Goal: Information Seeking & Learning: Learn about a topic

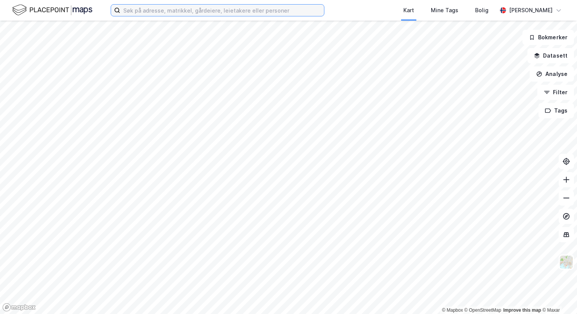
click at [235, 12] on input at bounding box center [222, 10] width 204 height 11
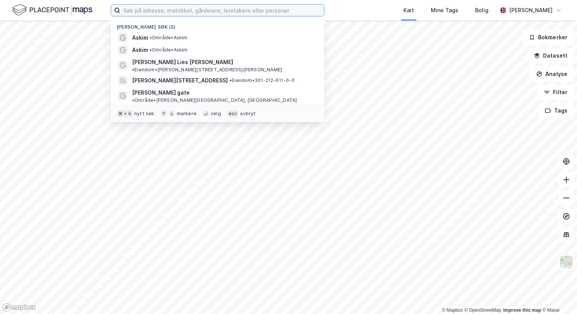
click at [180, 12] on input at bounding box center [222, 10] width 204 height 11
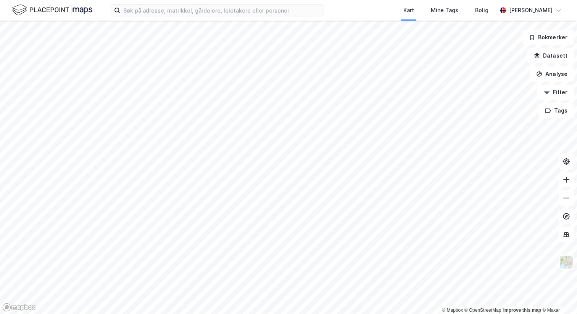
click at [387, 9] on div "Kart Mine Tags Bolig" at bounding box center [429, 10] width 136 height 21
click at [482, 11] on div "Bolig" at bounding box center [481, 10] width 13 height 9
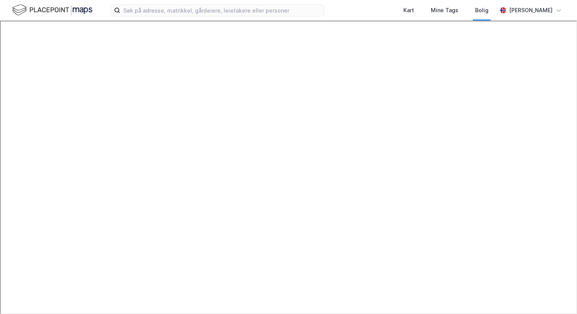
click at [52, 15] on img at bounding box center [52, 9] width 80 height 13
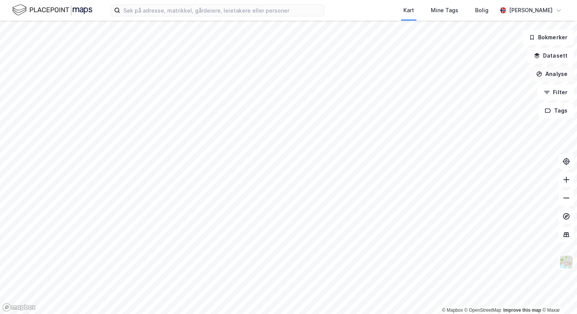
click at [558, 76] on button "Analyse" at bounding box center [552, 73] width 44 height 15
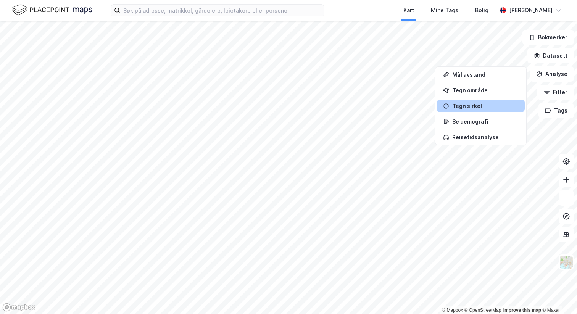
click at [488, 107] on div "Tegn sirkel" at bounding box center [485, 106] width 66 height 6
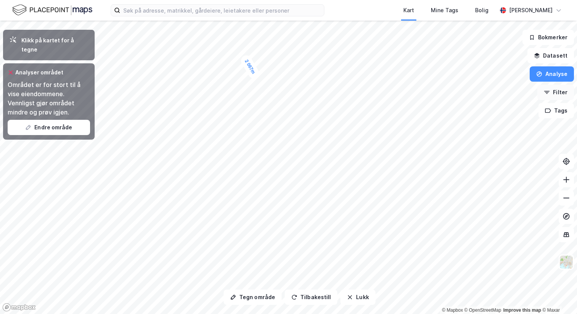
click at [553, 90] on button "Filter" at bounding box center [555, 92] width 37 height 15
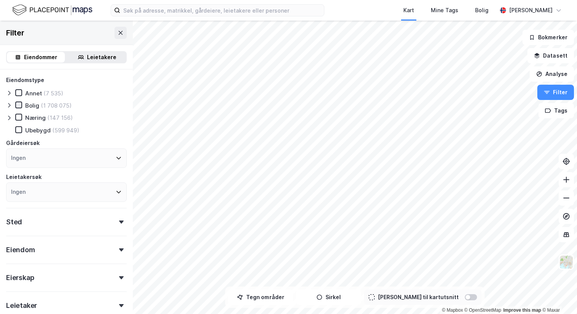
click at [19, 105] on icon at bounding box center [19, 104] width 4 height 3
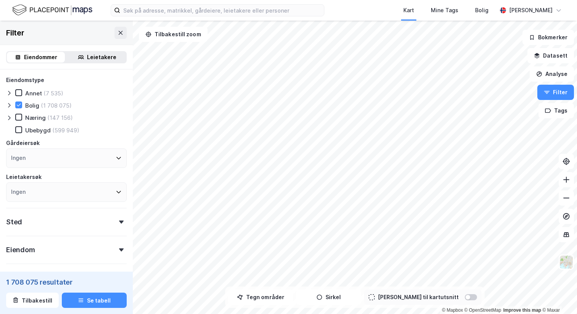
click at [11, 106] on icon at bounding box center [9, 105] width 6 height 6
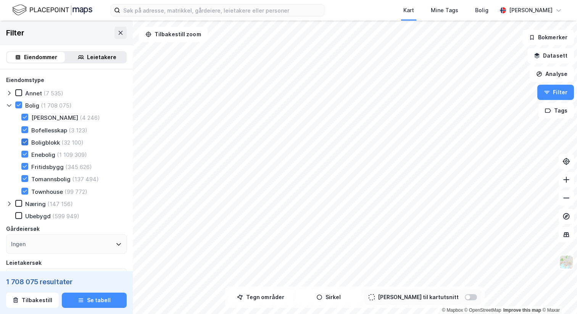
click at [26, 140] on icon at bounding box center [24, 141] width 5 height 5
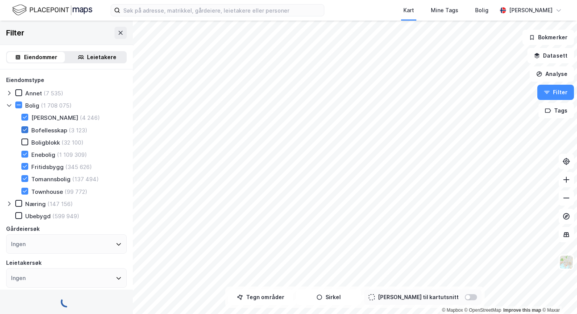
click at [25, 132] on div at bounding box center [24, 129] width 7 height 7
click at [24, 116] on icon at bounding box center [24, 117] width 5 height 5
click at [26, 166] on icon at bounding box center [24, 166] width 5 height 5
click at [24, 179] on icon at bounding box center [25, 178] width 4 height 3
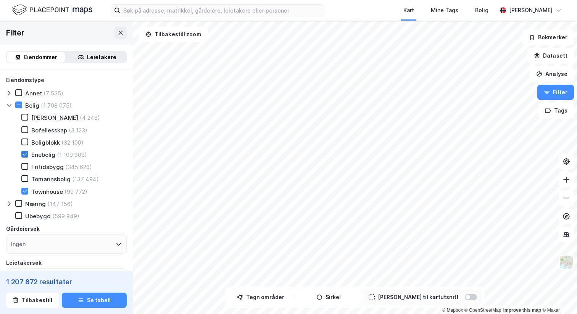
click at [25, 153] on icon at bounding box center [24, 154] width 5 height 5
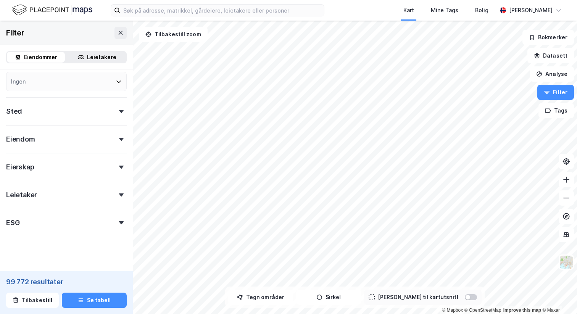
scroll to position [200, 0]
click at [119, 99] on div "Sted" at bounding box center [66, 105] width 121 height 22
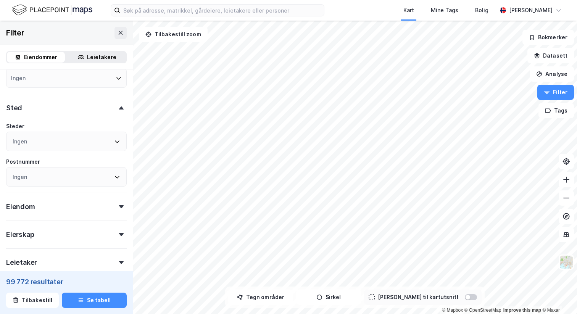
click at [53, 138] on div "Ingen" at bounding box center [66, 141] width 121 height 19
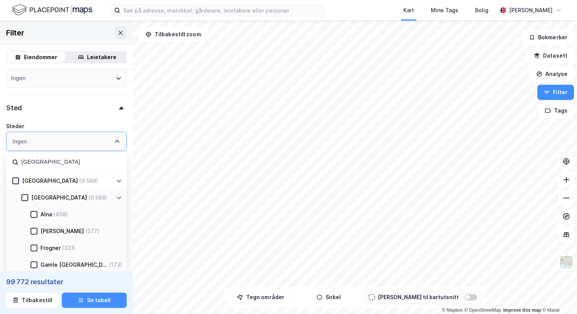
type input "[GEOGRAPHIC_DATA]"
click at [12, 179] on div at bounding box center [15, 180] width 7 height 7
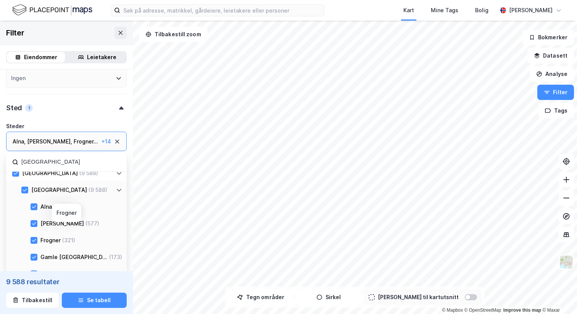
scroll to position [13, 0]
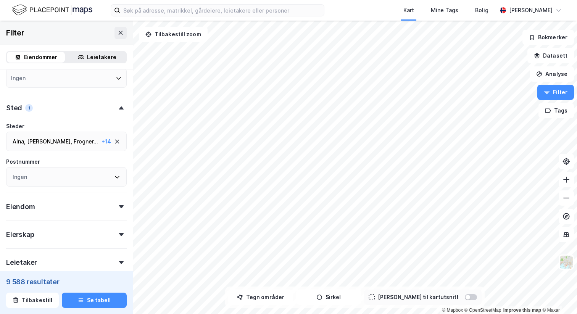
click at [122, 109] on icon at bounding box center [121, 107] width 5 height 3
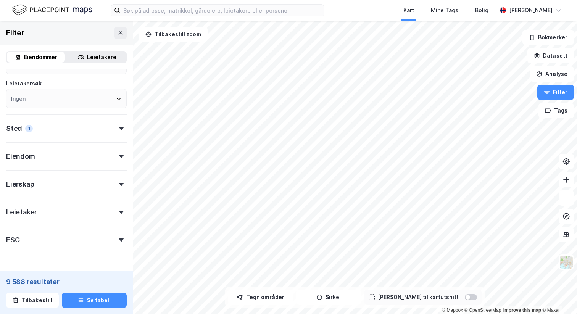
scroll to position [200, 0]
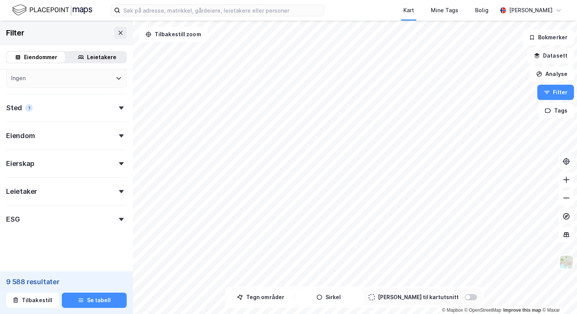
click at [120, 196] on div "Leietaker" at bounding box center [66, 188] width 121 height 22
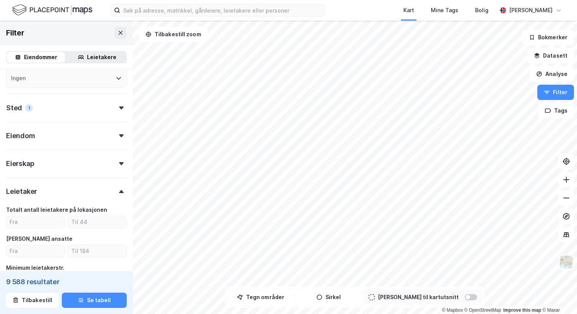
click at [120, 195] on div "Leietaker" at bounding box center [66, 188] width 121 height 22
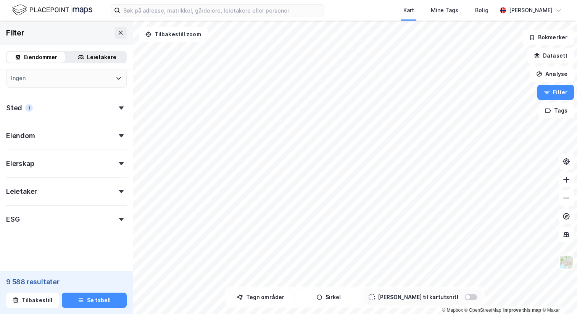
click at [121, 167] on div "Eierskap" at bounding box center [66, 161] width 121 height 22
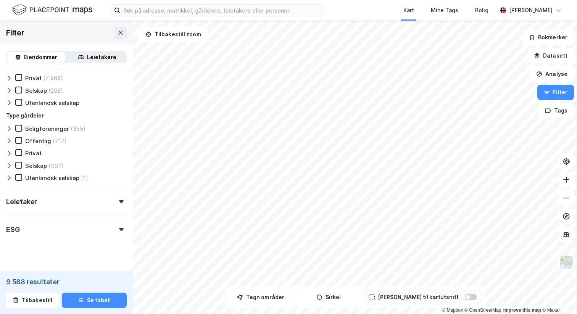
scroll to position [350, 0]
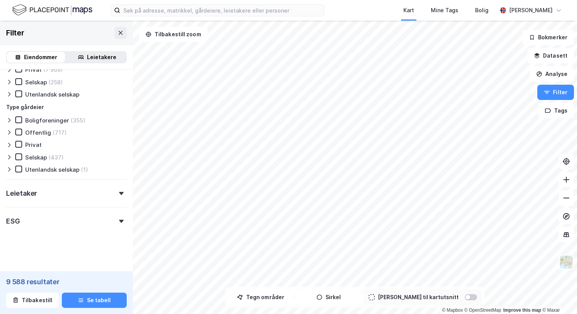
click at [71, 210] on div "ESG" at bounding box center [66, 218] width 121 height 22
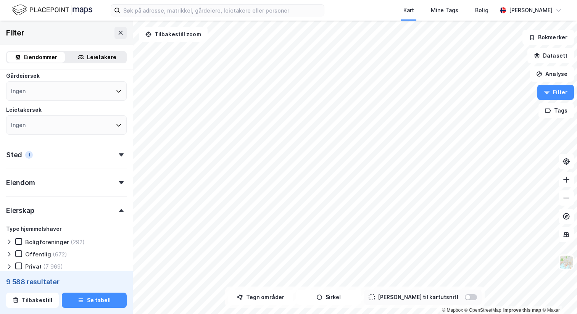
click at [111, 186] on div "Eiendom" at bounding box center [66, 180] width 121 height 22
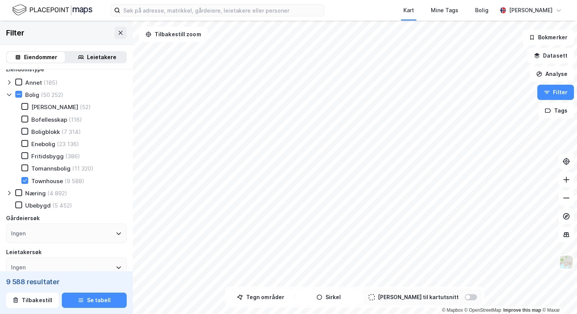
scroll to position [0, 0]
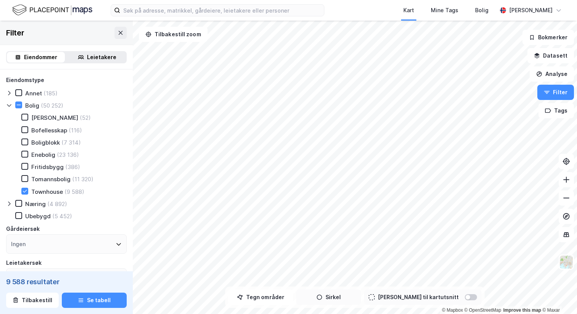
click at [346, 298] on button "Sirkel" at bounding box center [328, 297] width 65 height 15
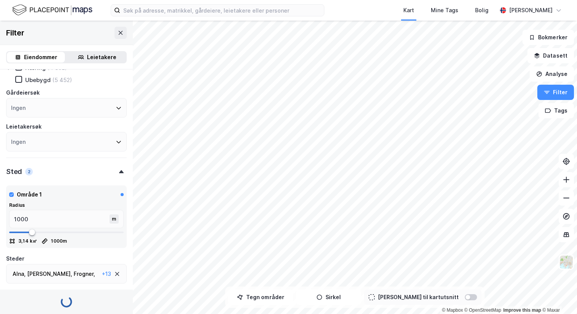
scroll to position [248, 0]
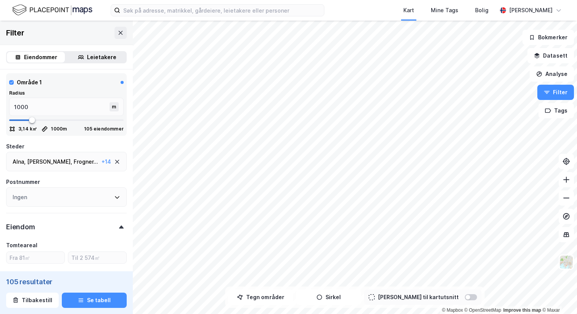
type input "--- (105)"
type input "Inkluder (105)"
type input "1034"
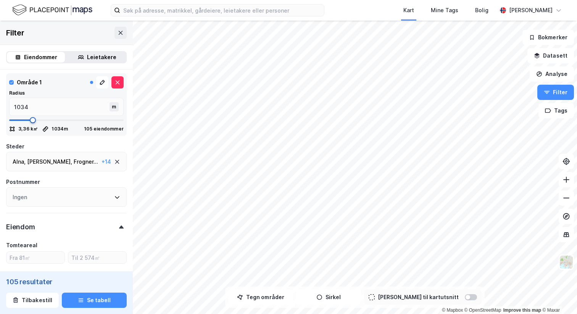
type input "1051"
type input "1084"
type input "1117"
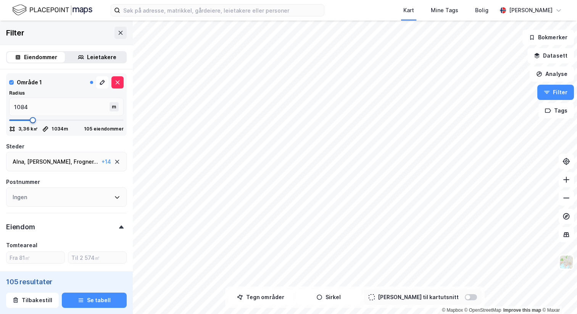
type input "1117"
type input "1134"
type input "1167"
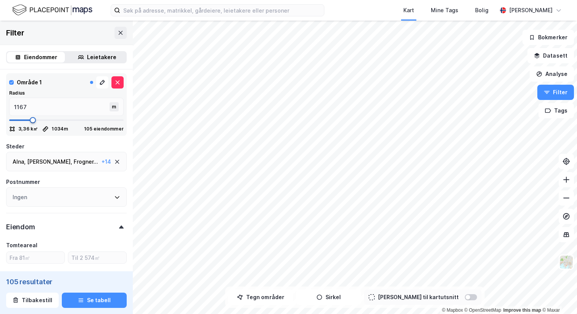
type input "1201"
type input "1217"
type input "1234"
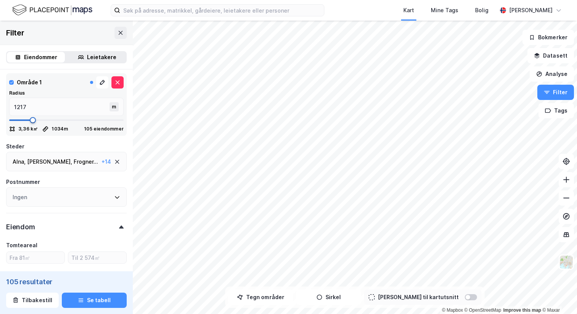
type input "1234"
type input "1284"
type input "1301"
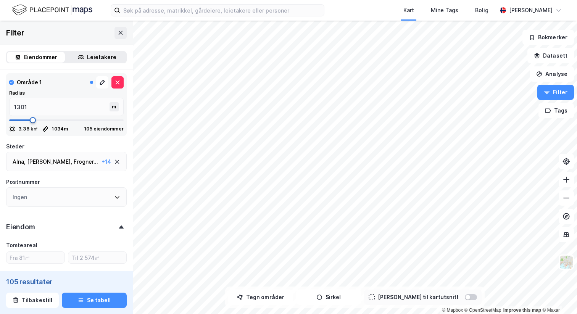
type input "1334"
type input "1351"
type input "1367"
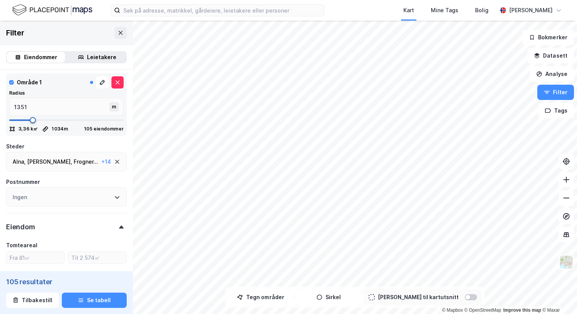
type input "1367"
type input "1384"
type input "1401"
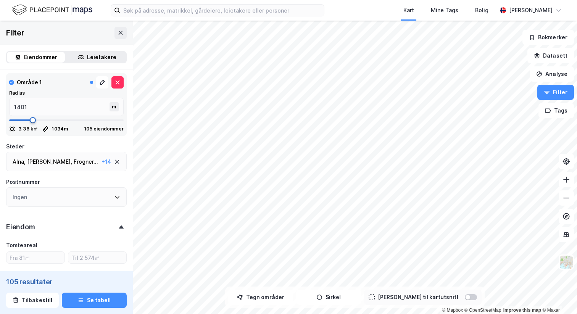
type input "1417"
type input "1434"
type input "1451"
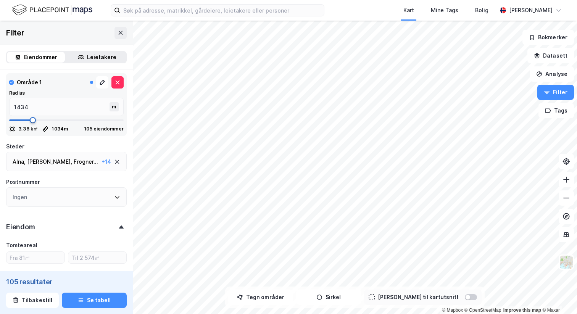
type input "1451"
type input "1467"
type input "1484"
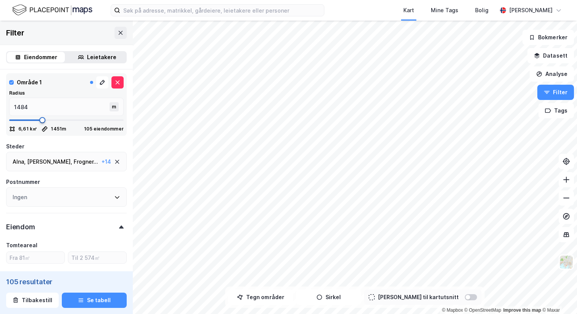
type input "1501"
type input "1517"
type input "1534"
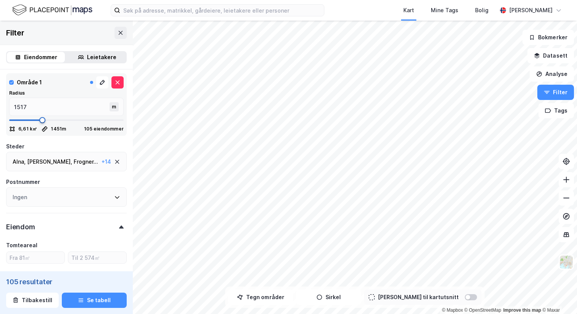
type input "1534"
type input "1551"
type input "1567"
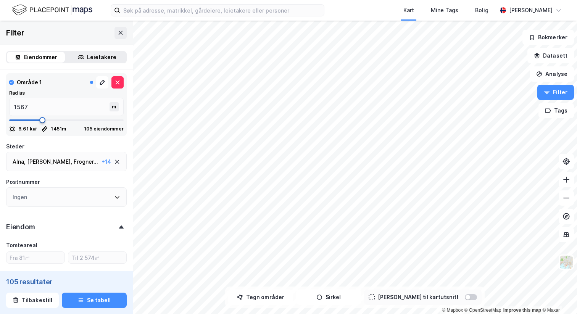
type input "1584"
type input "1601"
type input "1617"
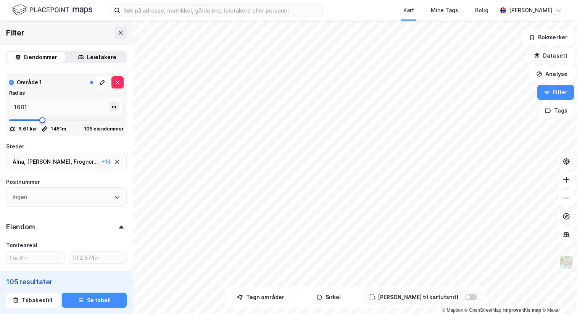
type input "1617"
type input "1634"
type input "1651"
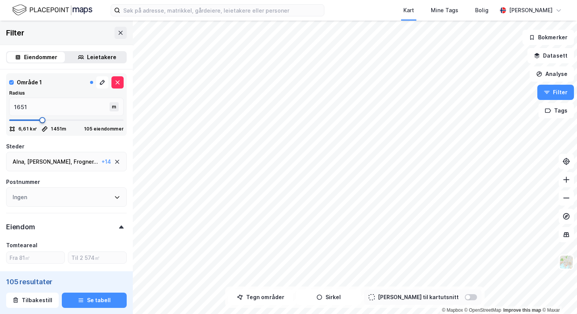
type input "1667"
type input "1684"
type input "1701"
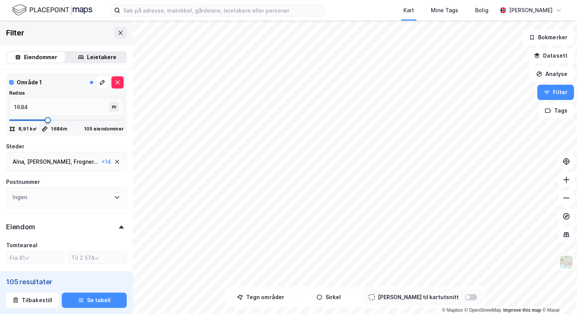
type input "1701"
type input "1717"
type input "1734"
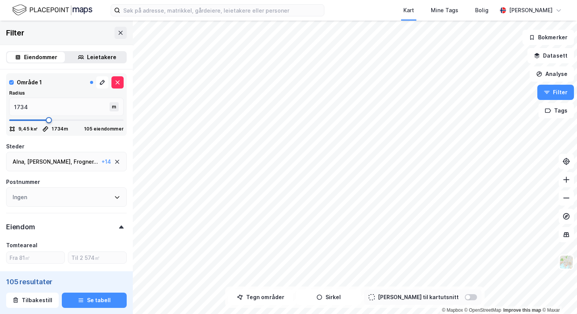
drag, startPoint x: 33, startPoint y: 118, endPoint x: 49, endPoint y: 118, distance: 16.0
click at [49, 118] on span at bounding box center [49, 120] width 6 height 6
type input "--- (257)"
type input "Inkluder (257)"
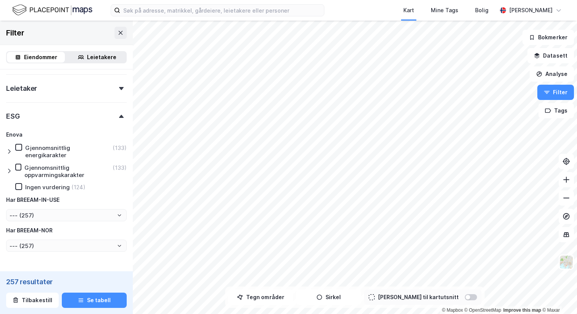
scroll to position [805, 0]
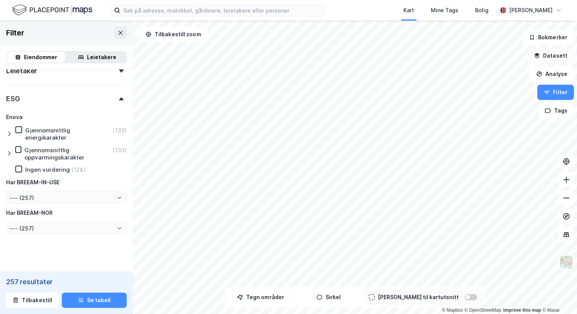
click at [551, 56] on button "Datasett" at bounding box center [551, 55] width 47 height 15
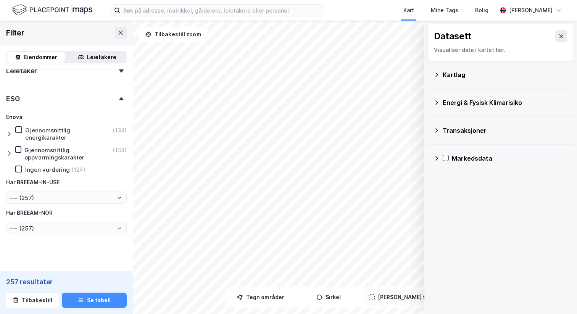
click at [437, 134] on div "Transaksjoner" at bounding box center [501, 130] width 134 height 18
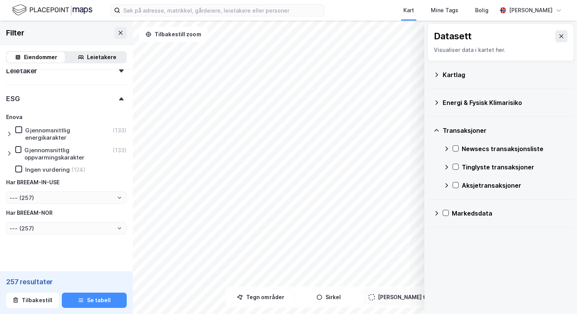
click at [437, 128] on icon at bounding box center [437, 130] width 6 height 6
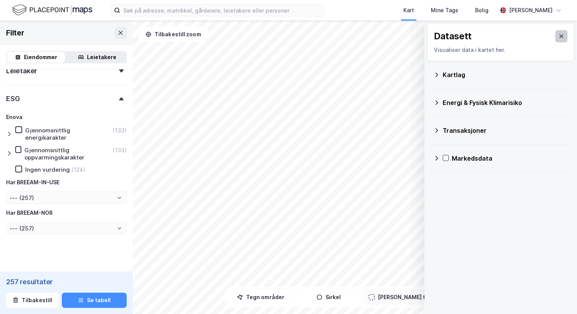
click at [563, 37] on icon at bounding box center [561, 36] width 6 height 6
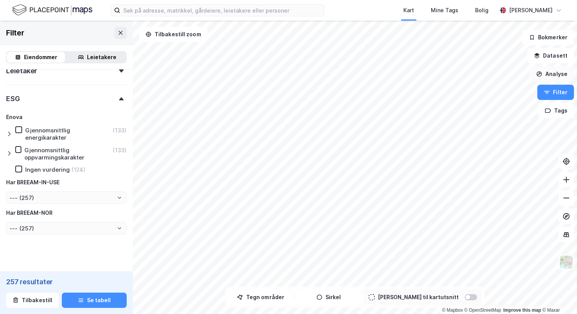
click at [560, 77] on button "Analyse" at bounding box center [552, 73] width 44 height 15
click at [550, 76] on button "Analyse" at bounding box center [552, 73] width 44 height 15
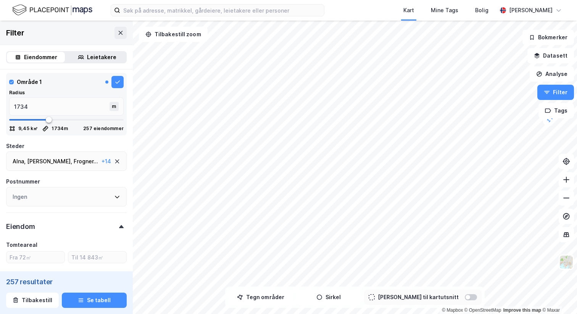
scroll to position [248, 0]
click at [104, 302] on button "Se tabell" at bounding box center [94, 300] width 65 height 15
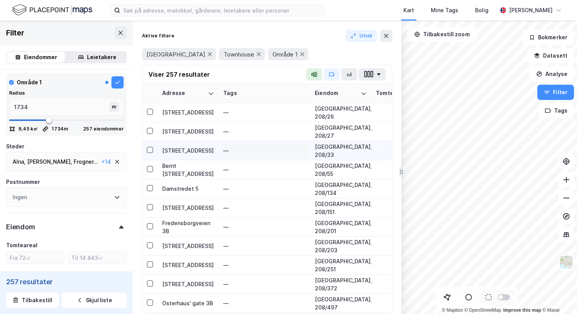
click at [265, 143] on div "—" at bounding box center [265, 150] width 86 height 15
click at [381, 76] on button "button" at bounding box center [372, 74] width 27 height 12
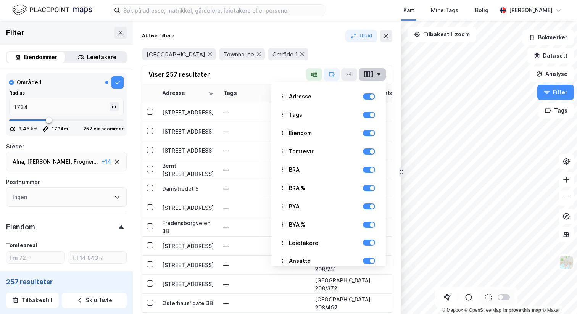
click at [382, 71] on button "button" at bounding box center [372, 74] width 27 height 12
click at [319, 52] on div "Oslo Townhouse Område 1" at bounding box center [267, 54] width 250 height 12
